Goal: Task Accomplishment & Management: Use online tool/utility

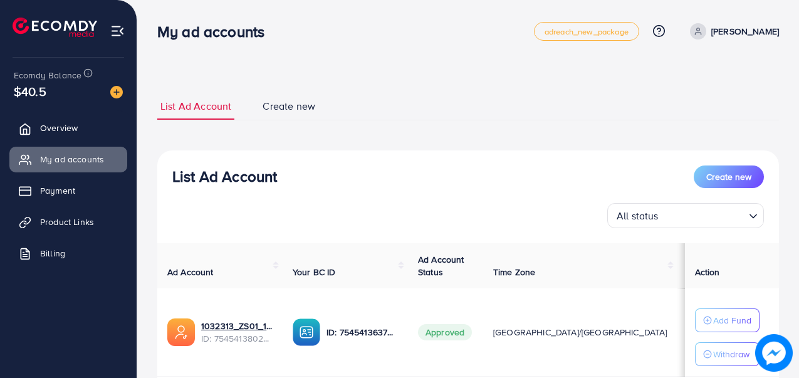
scroll to position [88, 0]
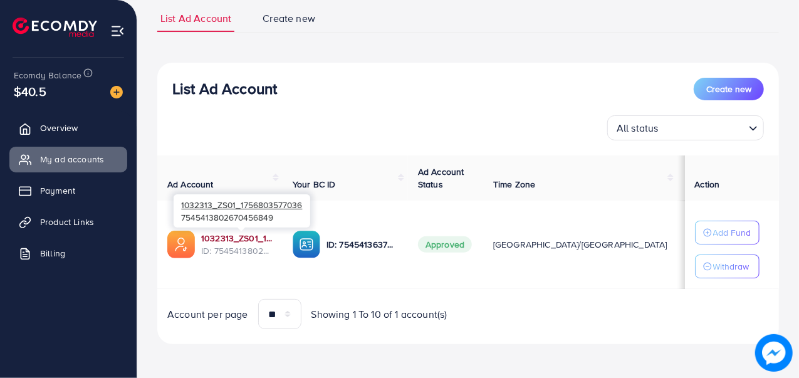
click at [239, 233] on link "1032313_ZS01_1756803577036" at bounding box center [236, 238] width 71 height 13
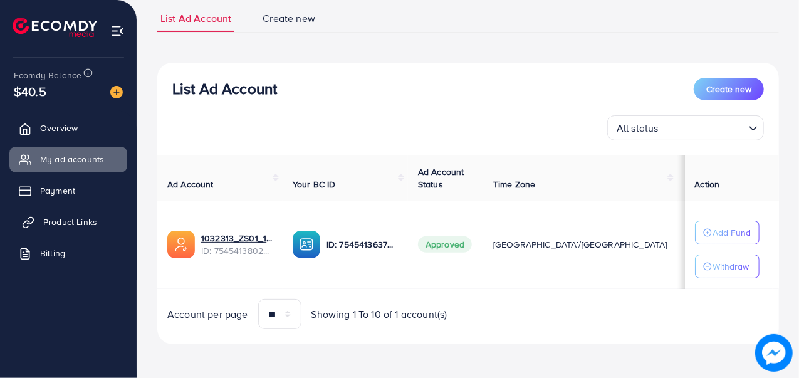
click at [81, 214] on link "Product Links" at bounding box center [68, 221] width 118 height 25
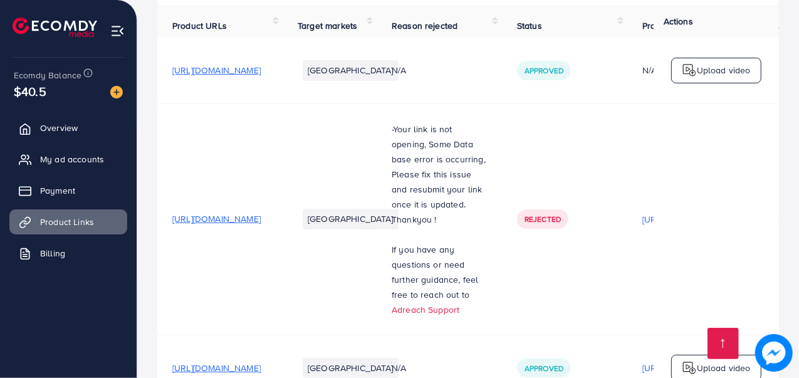
scroll to position [125, 0]
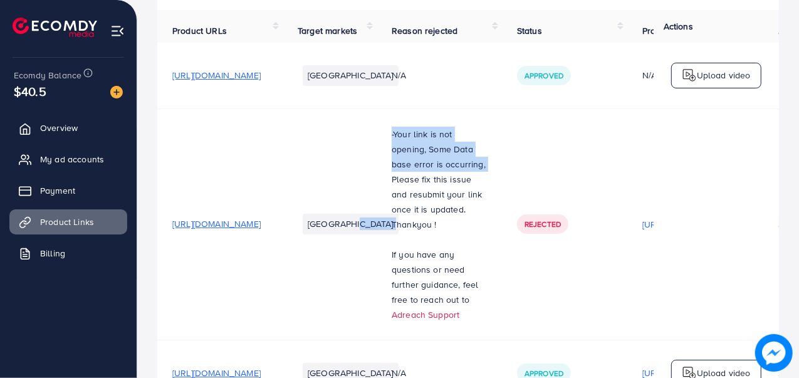
drag, startPoint x: 454, startPoint y: 137, endPoint x: 476, endPoint y: 180, distance: 47.9
click at [476, 180] on tr "https://zayrawear.com/product-category/co-ord-set/ Pakistan -Your link is not o…" at bounding box center [576, 223] width 839 height 231
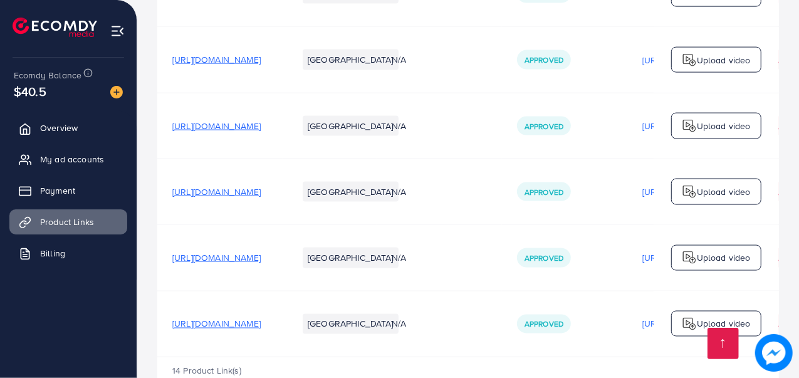
scroll to position [1104, 0]
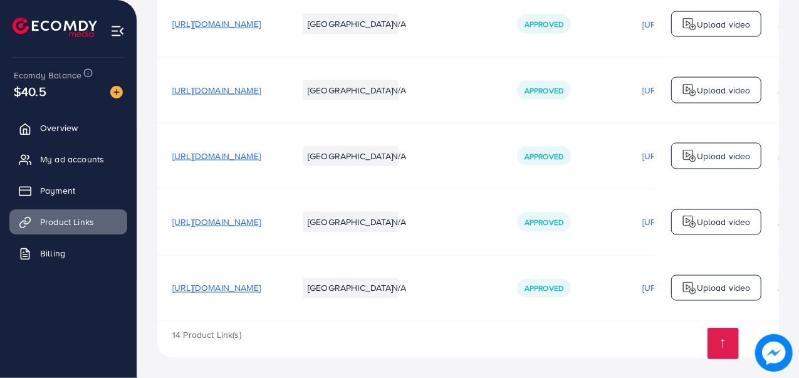
click at [261, 285] on span "https://zayrawear.shop/product/zayra-long-button-hoodie-style-2-pcs-winter-co-o…" at bounding box center [216, 288] width 88 height 13
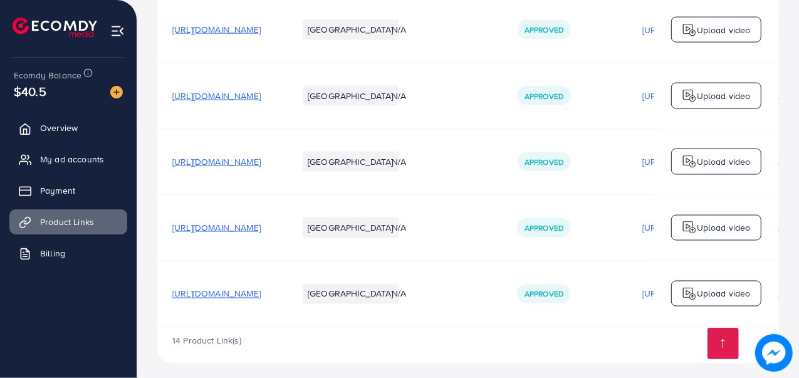
scroll to position [1104, 0]
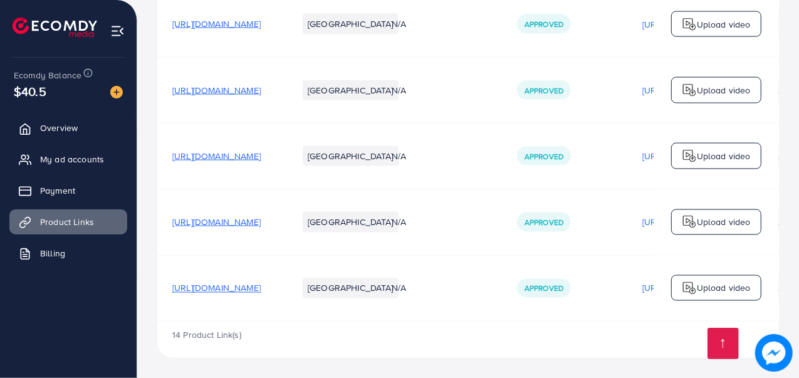
click at [261, 219] on span "[URL][DOMAIN_NAME]" at bounding box center [216, 222] width 88 height 13
click at [261, 150] on span "[URL][DOMAIN_NAME]" at bounding box center [216, 156] width 88 height 13
click at [261, 92] on span "[URL][DOMAIN_NAME]" at bounding box center [216, 90] width 88 height 13
click at [261, 219] on span "https://zayrawear.shop/product/zayra-drop-shoulder-short-hooded-maxi-style-2-pc…" at bounding box center [216, 222] width 88 height 13
click at [261, 157] on span "https://zayrawear.shop/product/zayra-drop-shoulder-short-hooded-maxi-style-2-pc…" at bounding box center [216, 156] width 88 height 13
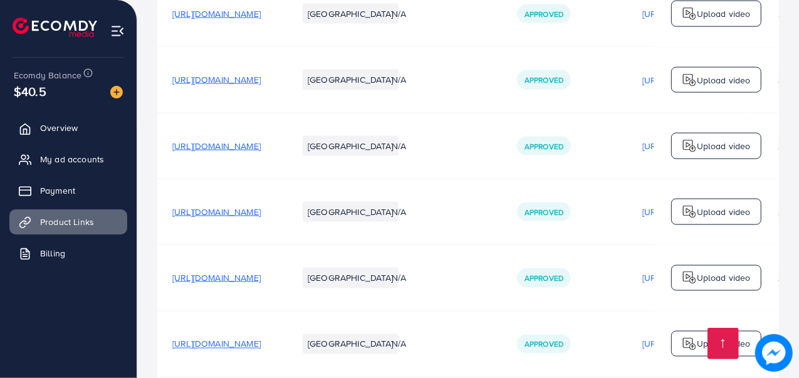
scroll to position [1066, 0]
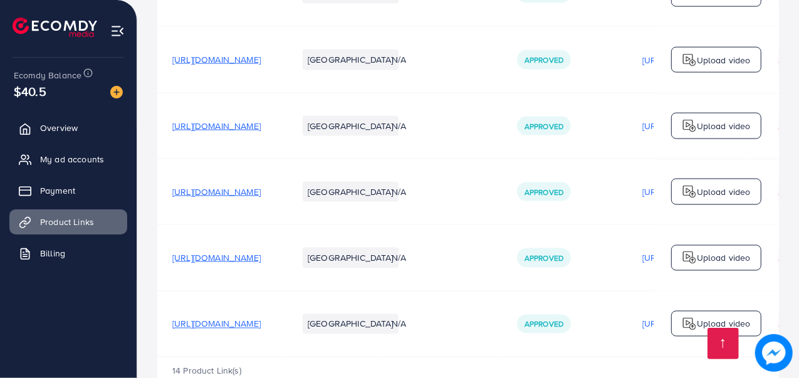
click at [261, 130] on span "[URL][DOMAIN_NAME]" at bounding box center [216, 126] width 88 height 13
click at [71, 164] on span "My ad accounts" at bounding box center [75, 159] width 64 height 13
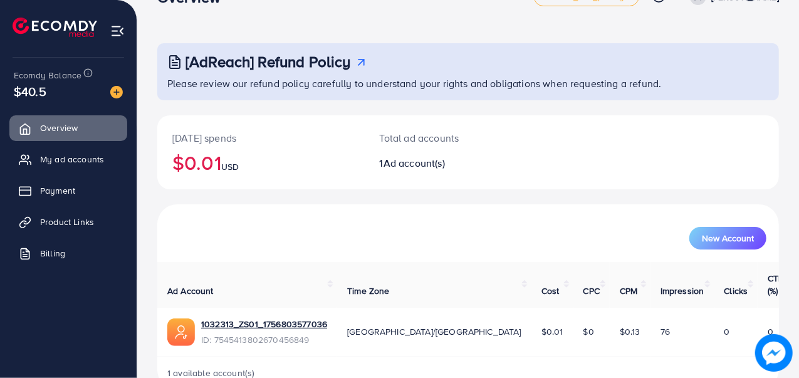
scroll to position [53, 0]
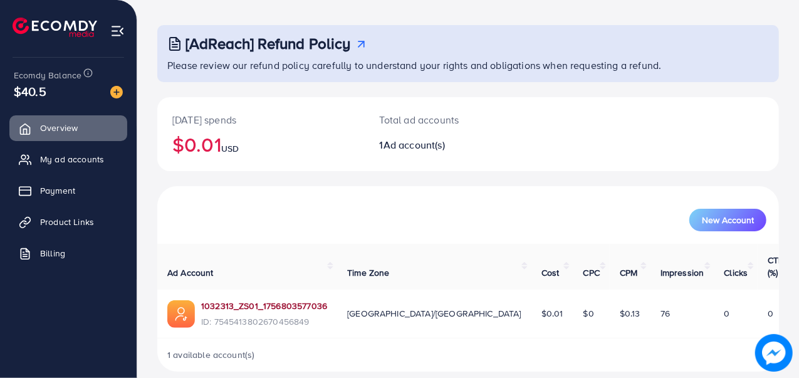
click at [278, 300] on link "1032313_ZS01_1756803577036" at bounding box center [264, 306] width 126 height 13
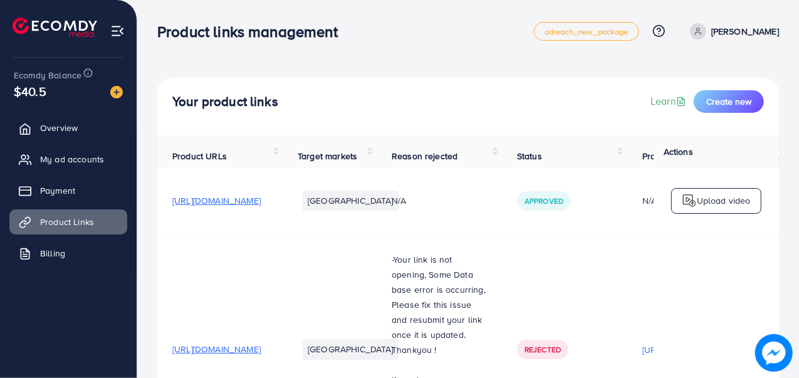
drag, startPoint x: 743, startPoint y: 102, endPoint x: 513, endPoint y: 86, distance: 231.1
click at [513, 86] on div "Your product links Learn Create new" at bounding box center [468, 107] width 622 height 58
drag, startPoint x: 711, startPoint y: 98, endPoint x: 722, endPoint y: 100, distance: 10.7
click at [722, 100] on span "Create new" at bounding box center [728, 101] width 45 height 13
